Goal: Information Seeking & Learning: Compare options

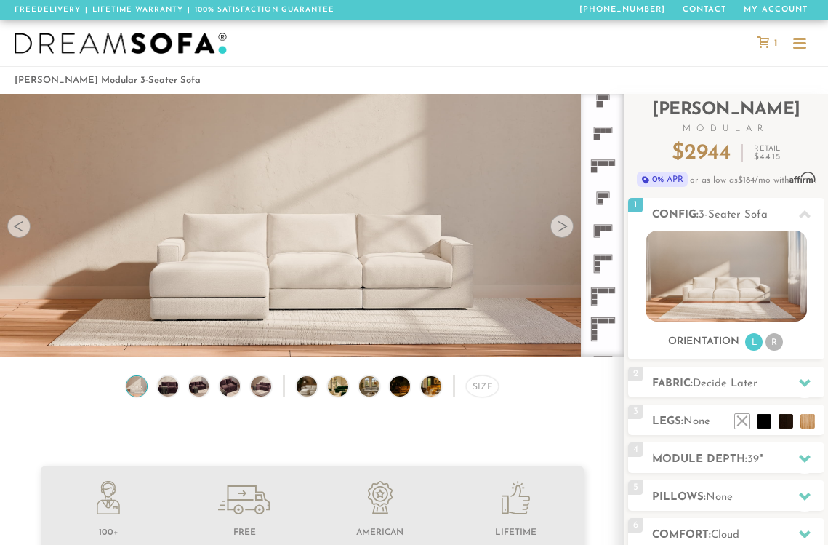
scroll to position [14949, 828]
click at [603, 300] on icon at bounding box center [603, 296] width 33 height 33
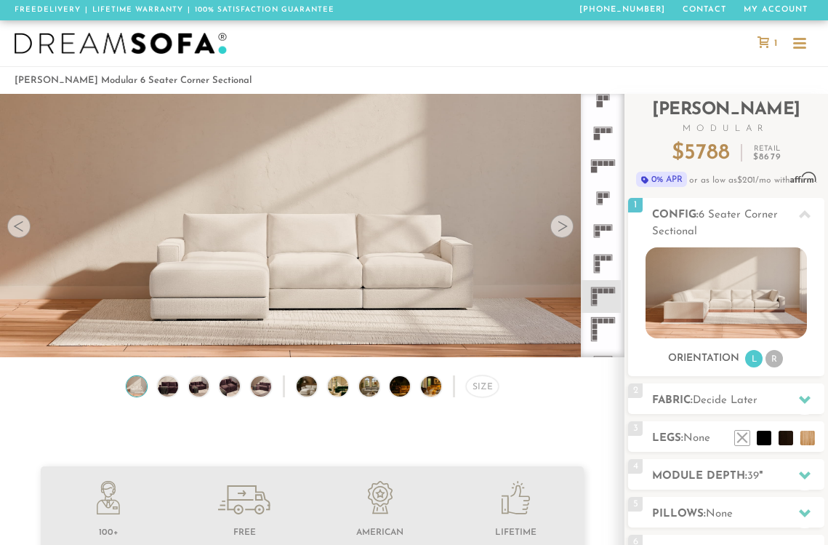
click at [599, 327] on icon at bounding box center [603, 329] width 33 height 33
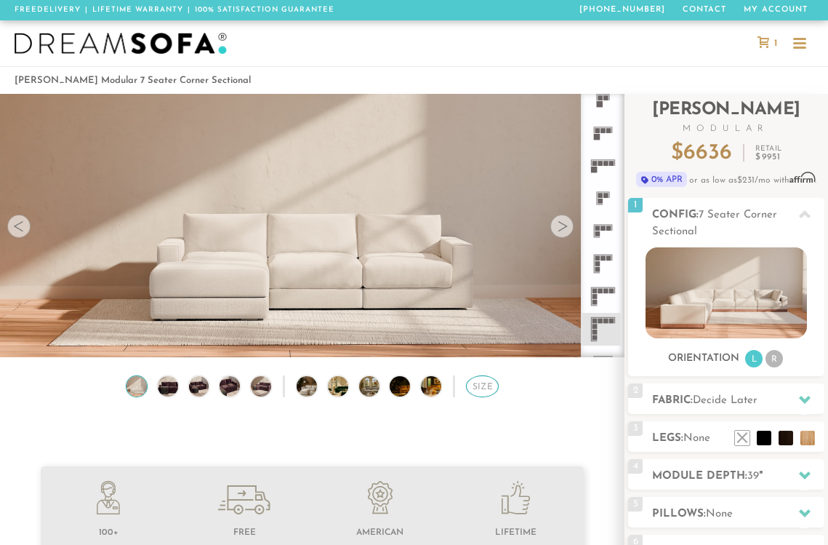
click at [487, 388] on div "Size" at bounding box center [482, 386] width 33 height 22
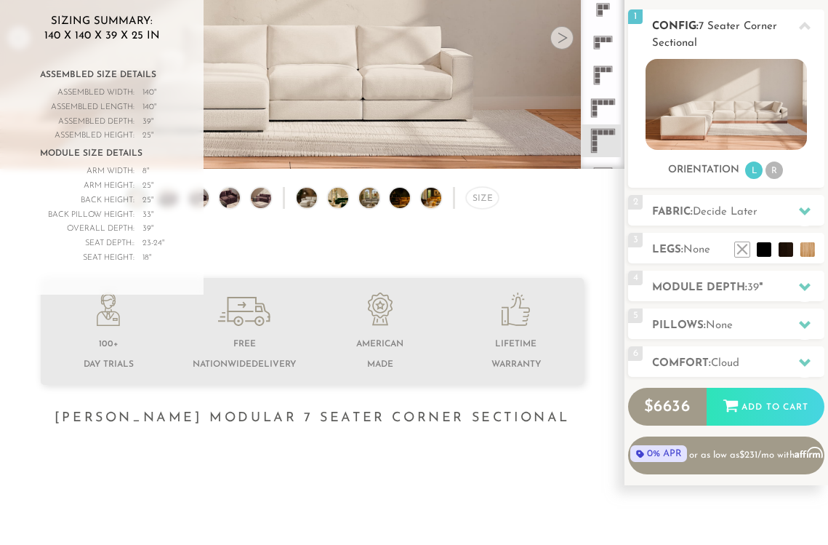
scroll to position [207, 0]
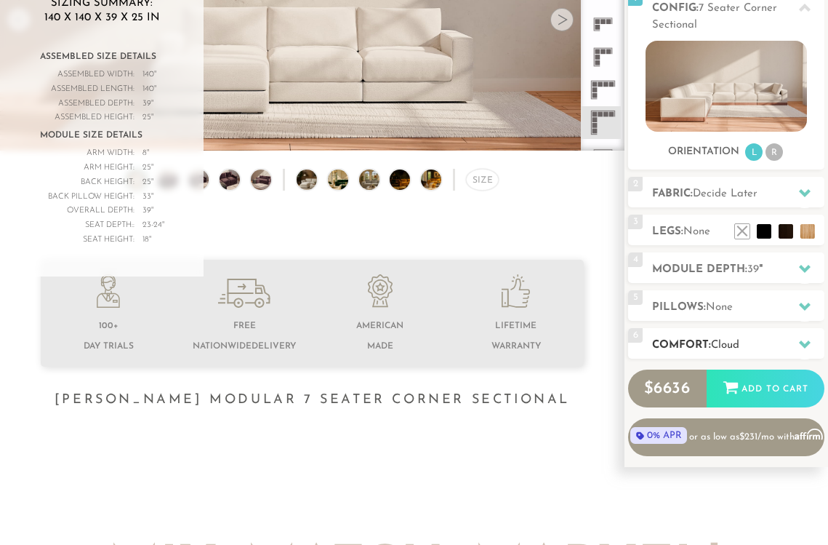
click at [709, 341] on h2 "Comfort: the Cloud" at bounding box center [738, 345] width 172 height 17
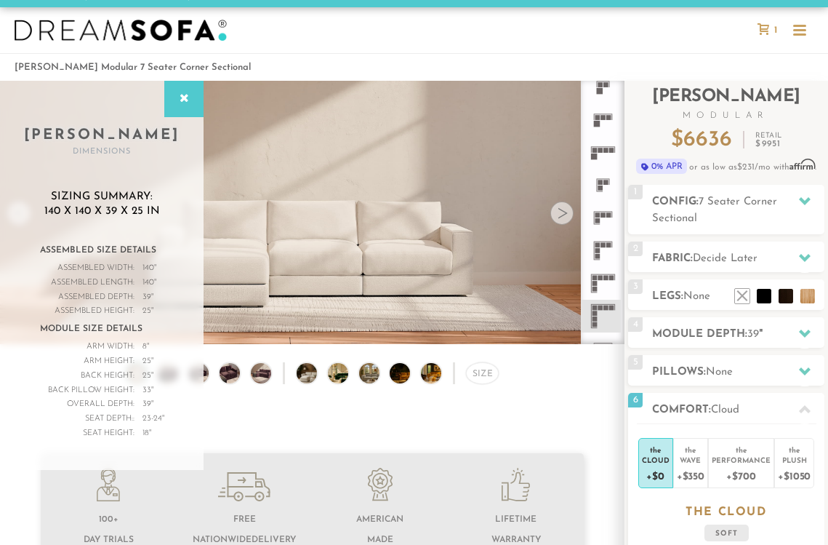
scroll to position [77, 0]
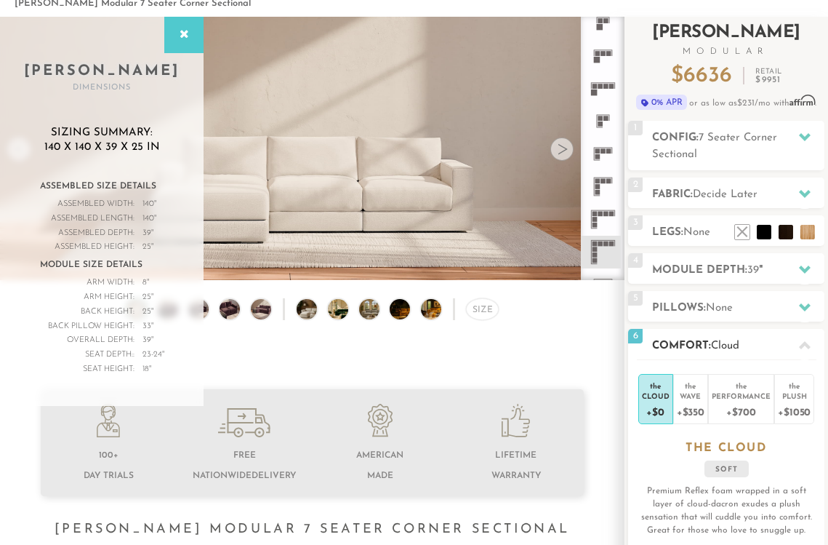
click at [703, 343] on h2 "Comfort: the Cloud" at bounding box center [738, 345] width 172 height 17
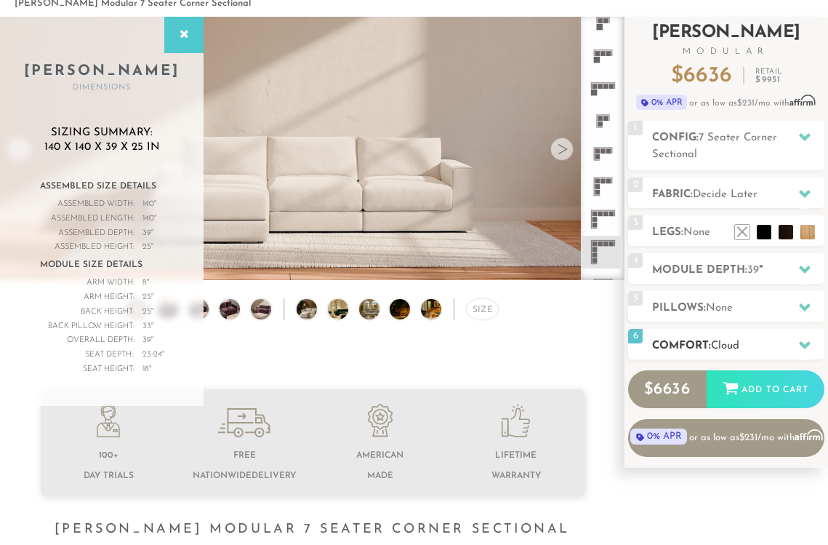
click at [703, 343] on h2 "Comfort: the Cloud" at bounding box center [738, 345] width 172 height 17
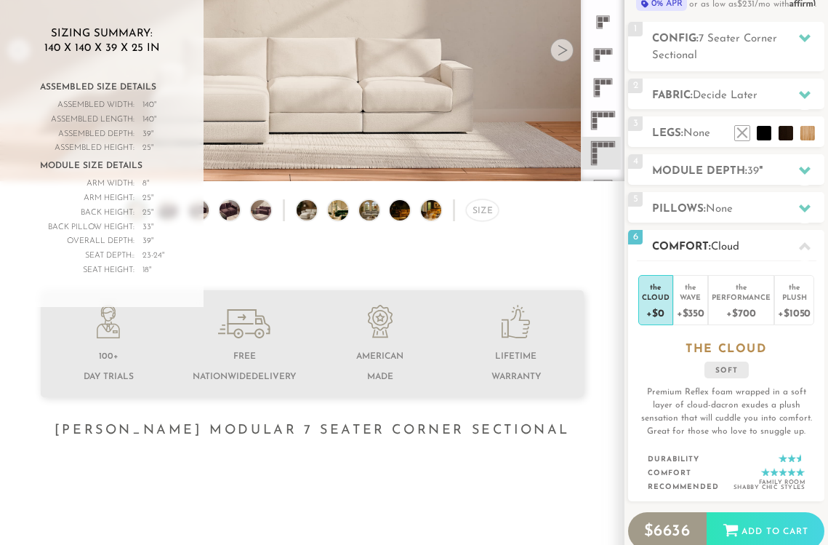
scroll to position [204, 0]
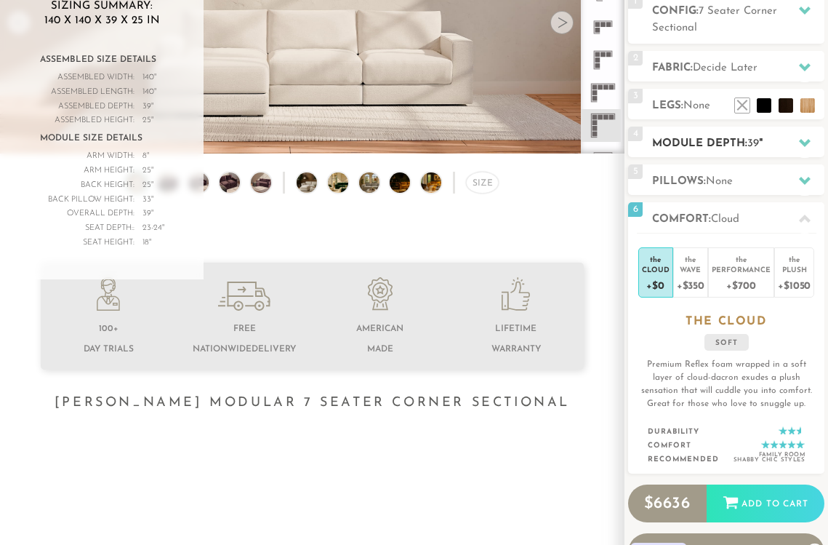
click at [709, 140] on h2 "Module Depth: 39 "" at bounding box center [738, 143] width 172 height 17
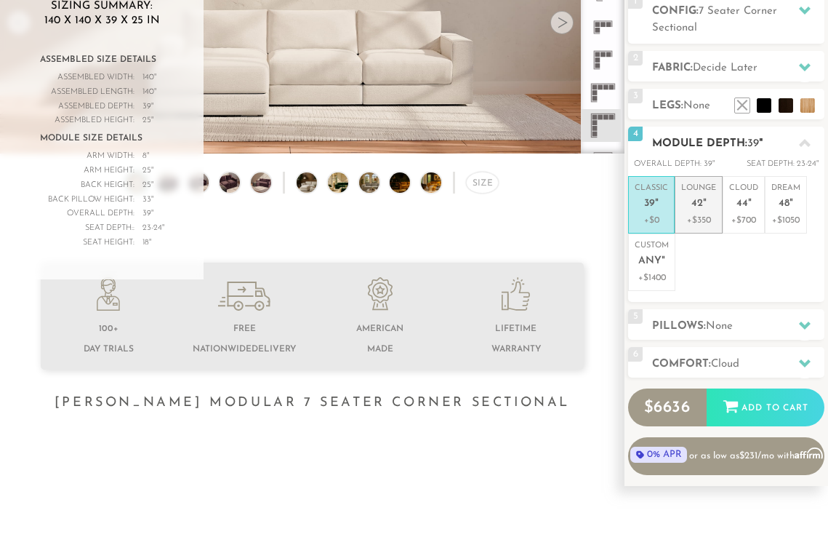
click at [689, 199] on p "Lounge 42 "" at bounding box center [698, 198] width 35 height 31
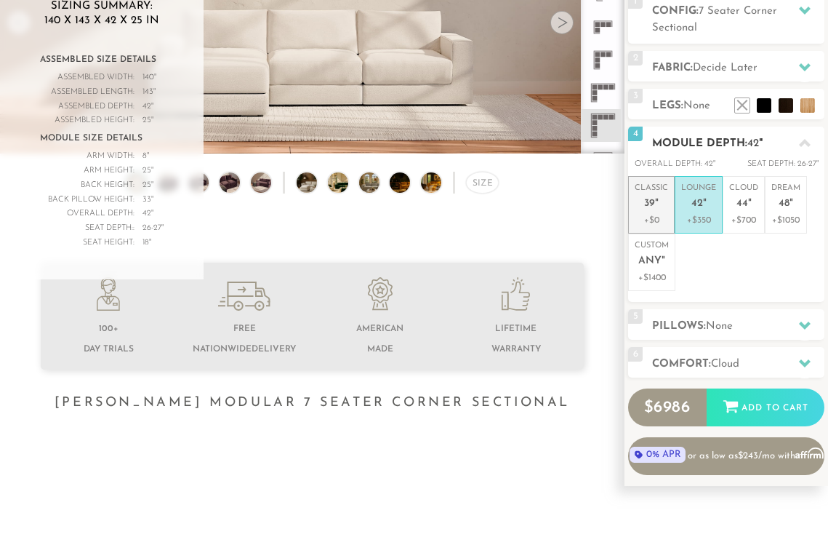
click at [654, 194] on p "Classic 39 "" at bounding box center [651, 198] width 33 height 31
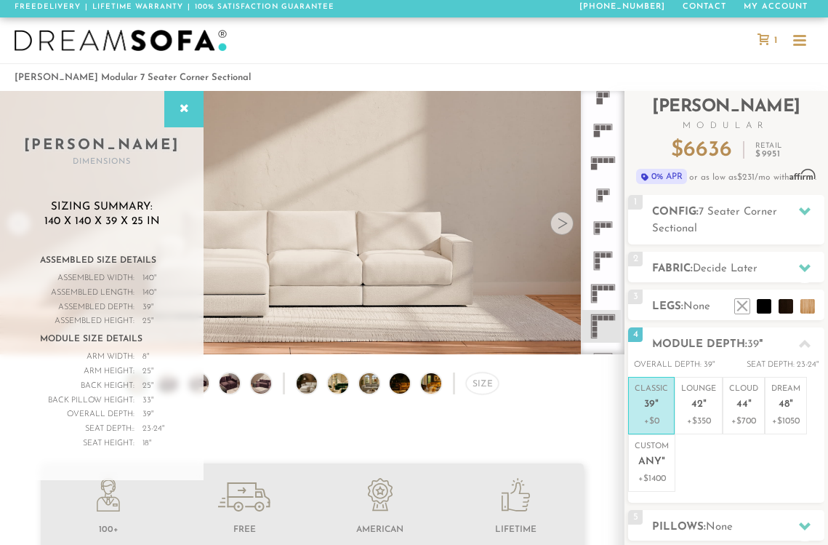
scroll to position [113, 0]
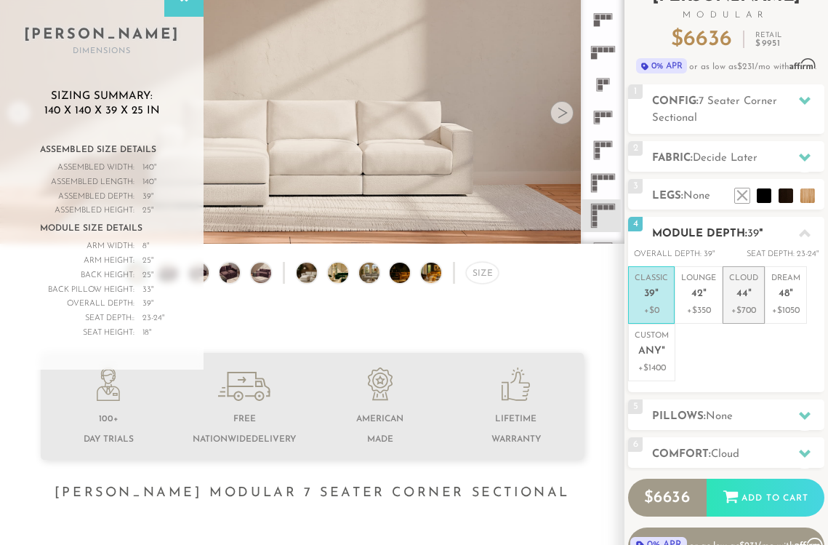
click at [743, 292] on span "44" at bounding box center [743, 294] width 12 height 12
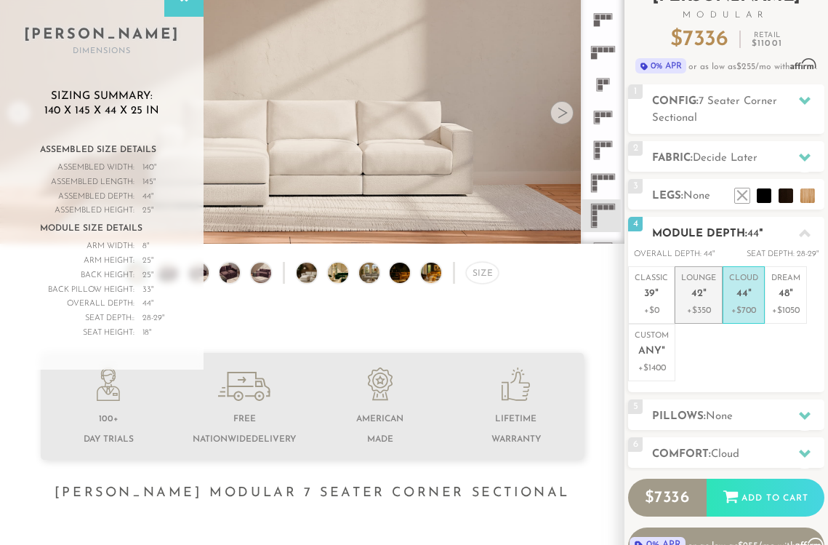
click at [705, 281] on p "Lounge 42 "" at bounding box center [698, 288] width 35 height 31
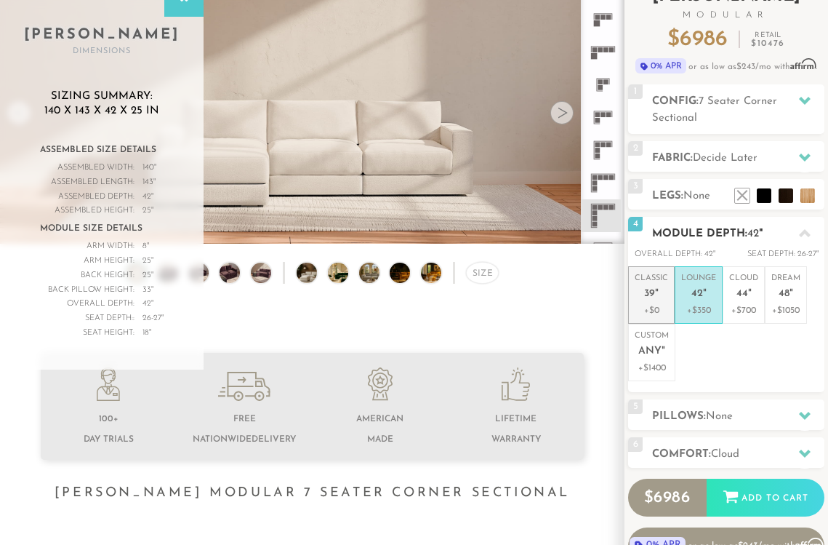
click at [662, 276] on p "Classic 39 "" at bounding box center [651, 288] width 33 height 31
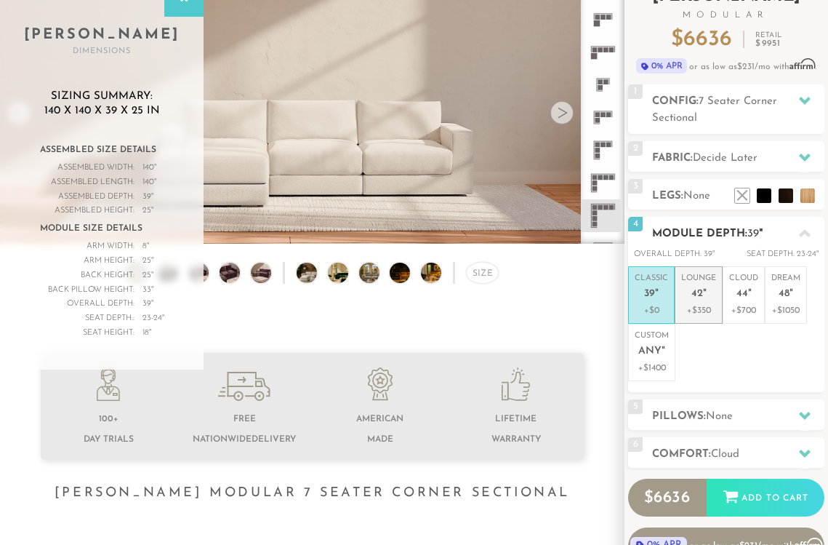
click at [692, 285] on p "Lounge 42 "" at bounding box center [698, 288] width 35 height 31
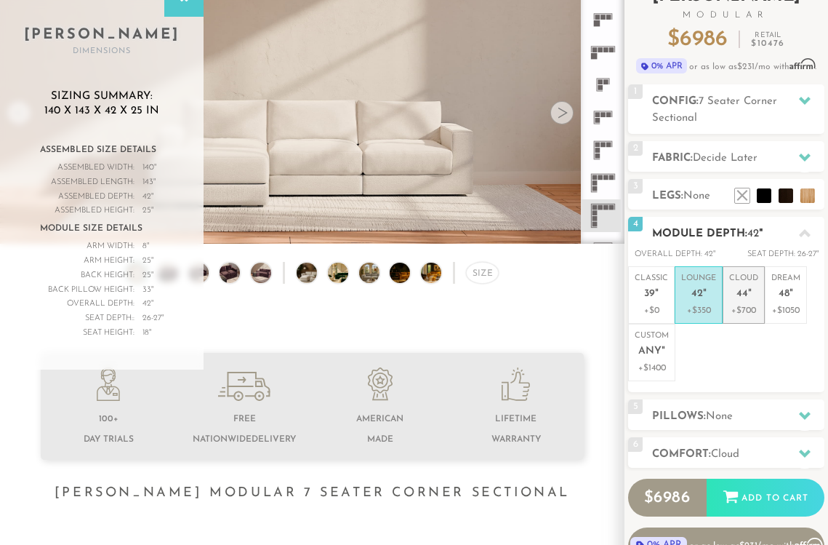
click at [732, 292] on p "Cloud 44 "" at bounding box center [743, 288] width 29 height 31
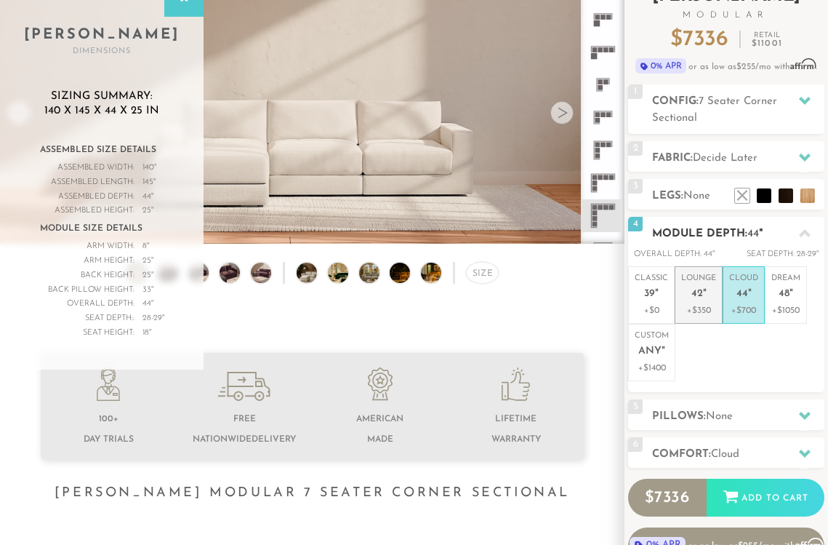
click at [697, 301] on p "Lounge 42 "" at bounding box center [698, 288] width 35 height 31
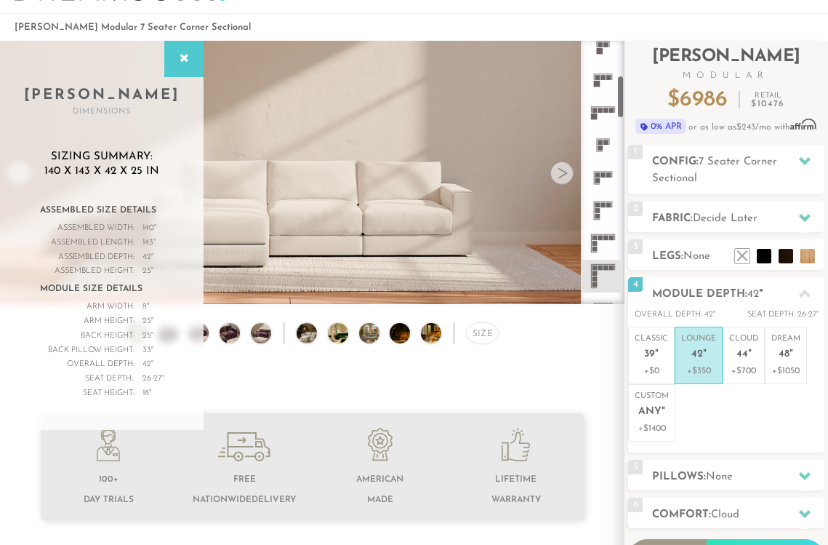
scroll to position [52, 0]
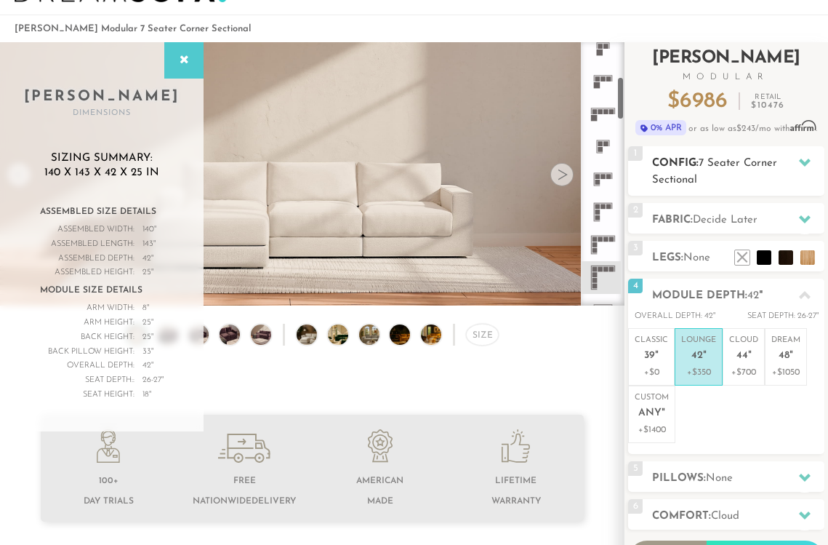
click at [687, 172] on h2 "Config: 7 Seater Corner Sectional" at bounding box center [738, 171] width 172 height 33
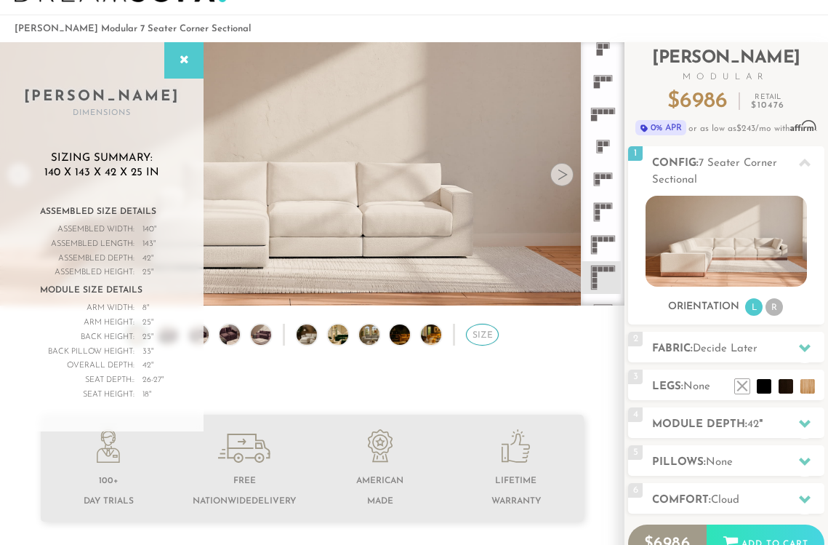
click at [481, 336] on div "Size" at bounding box center [482, 335] width 33 height 22
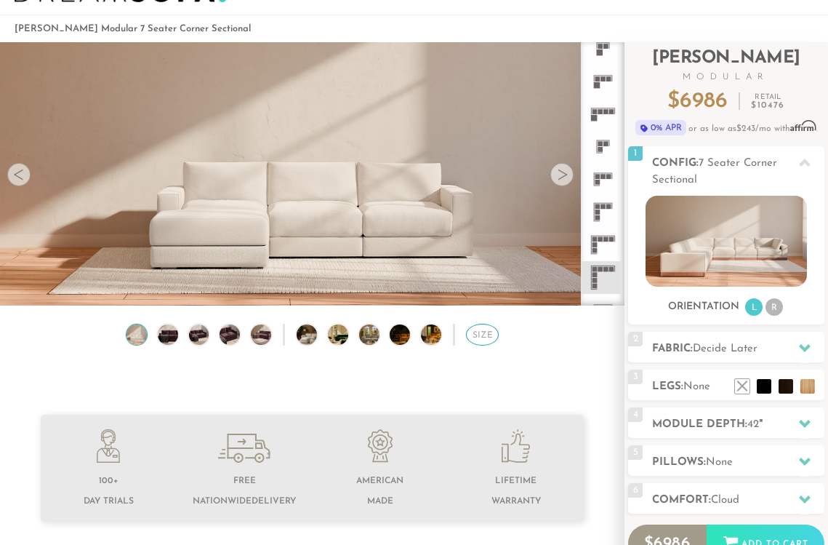
click at [481, 336] on div "Size" at bounding box center [482, 335] width 33 height 22
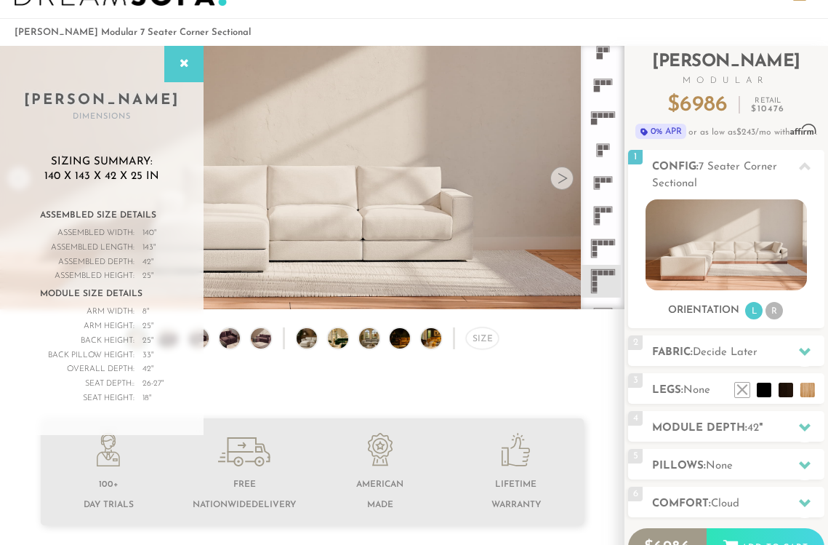
scroll to position [44, 0]
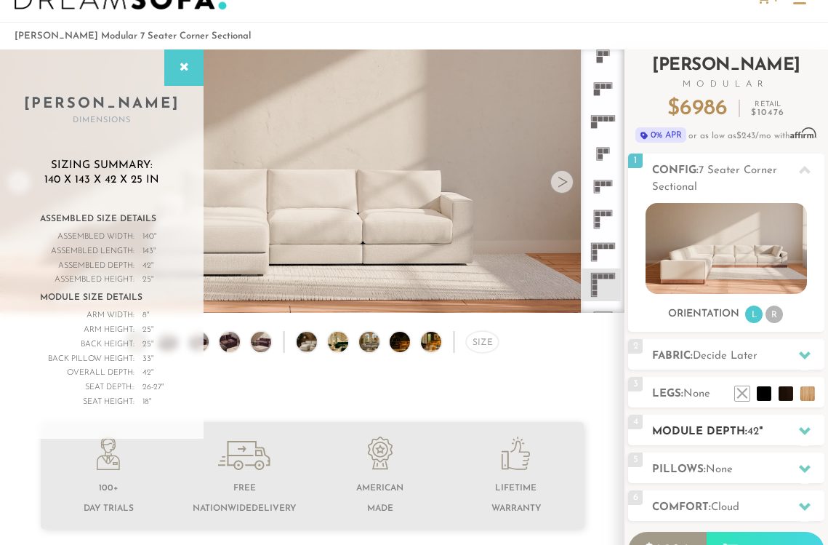
click at [703, 426] on h2 "Module Depth: 42 "" at bounding box center [738, 431] width 172 height 17
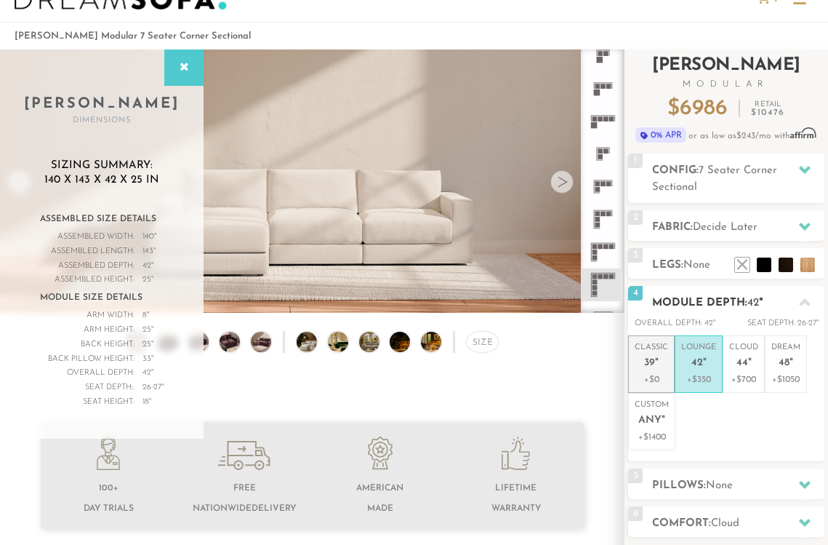
click at [659, 371] on p "Classic 39 "" at bounding box center [651, 357] width 33 height 31
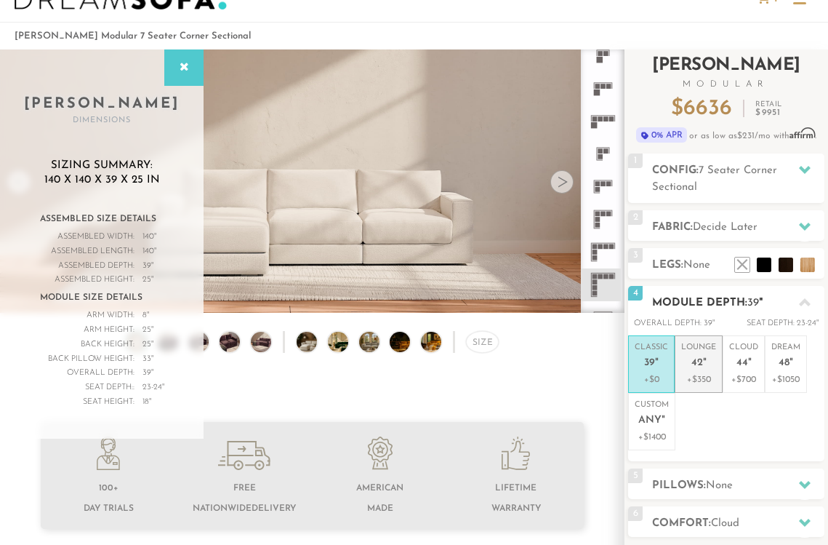
click at [693, 368] on span "42" at bounding box center [698, 363] width 12 height 12
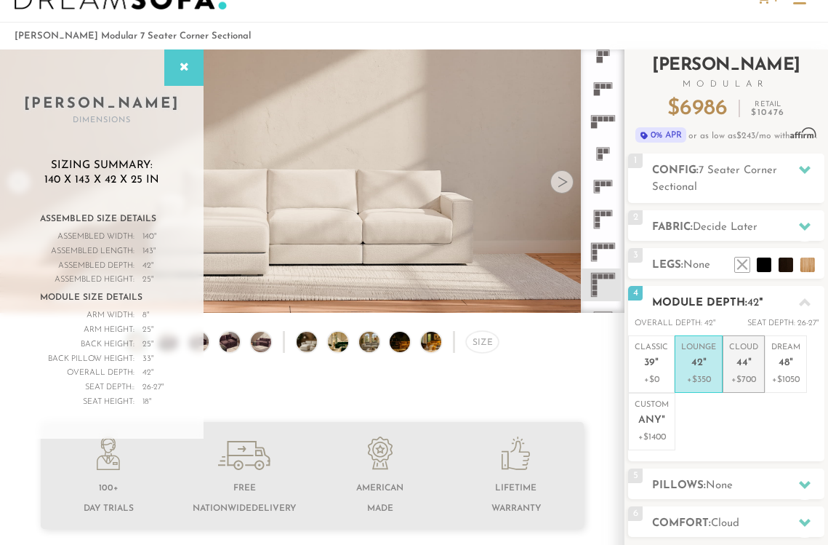
click at [744, 353] on p "Cloud 44 "" at bounding box center [743, 357] width 29 height 31
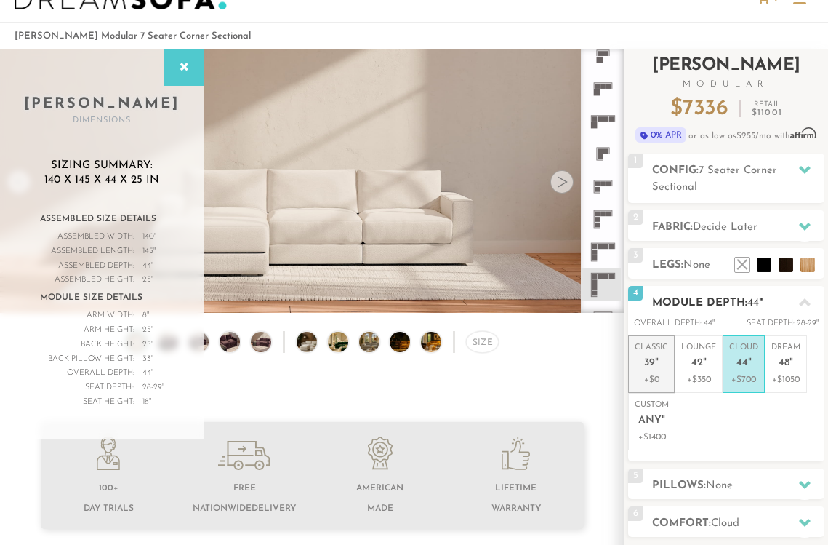
click at [654, 355] on p "Classic 39 "" at bounding box center [651, 357] width 33 height 31
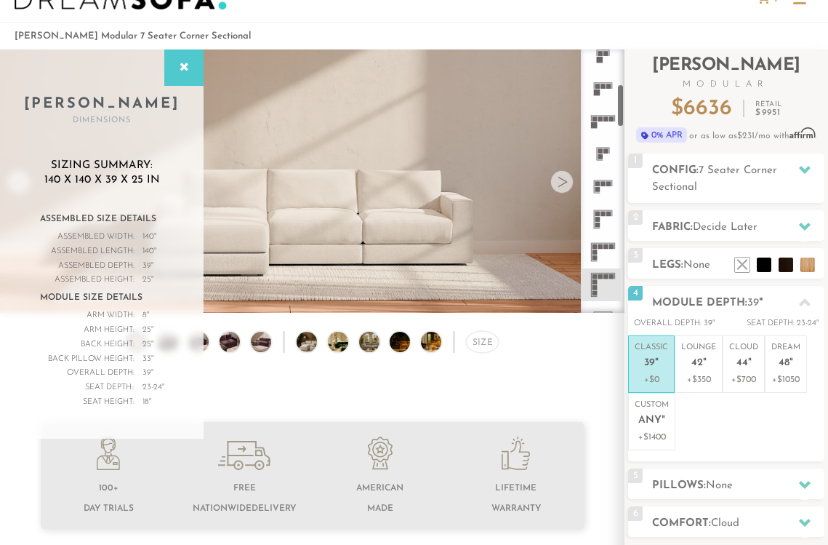
click at [596, 248] on rect at bounding box center [594, 246] width 5 height 5
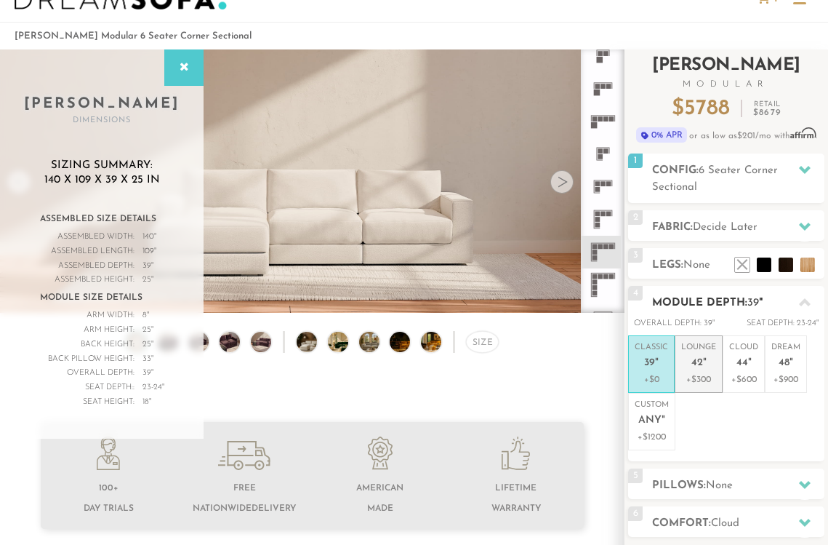
click at [694, 355] on p "Lounge 42 "" at bounding box center [698, 357] width 35 height 31
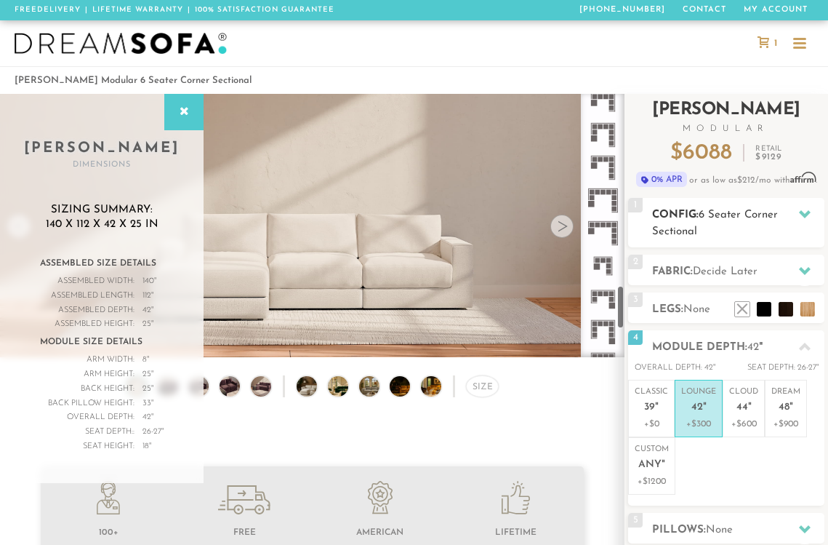
scroll to position [1308, 0]
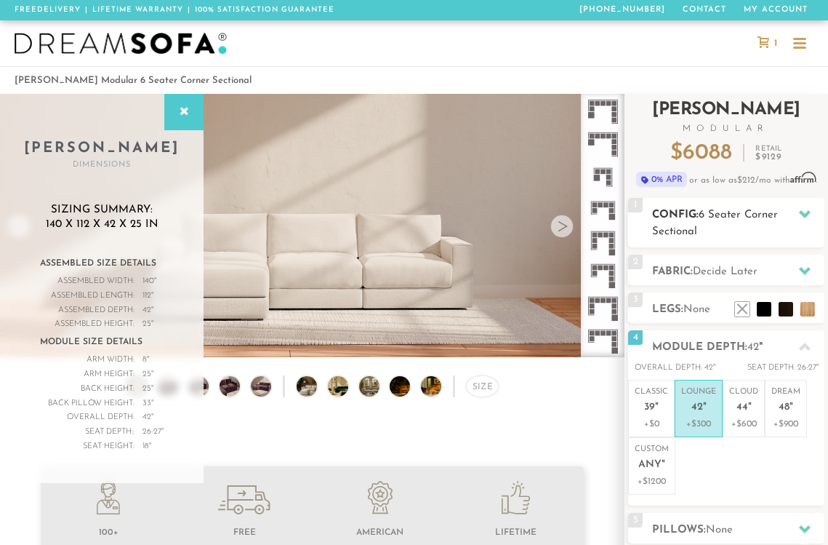
click at [737, 228] on h2 "Config: 6 Seater Corner Sectional" at bounding box center [738, 223] width 172 height 33
